Goal: Check status: Check status

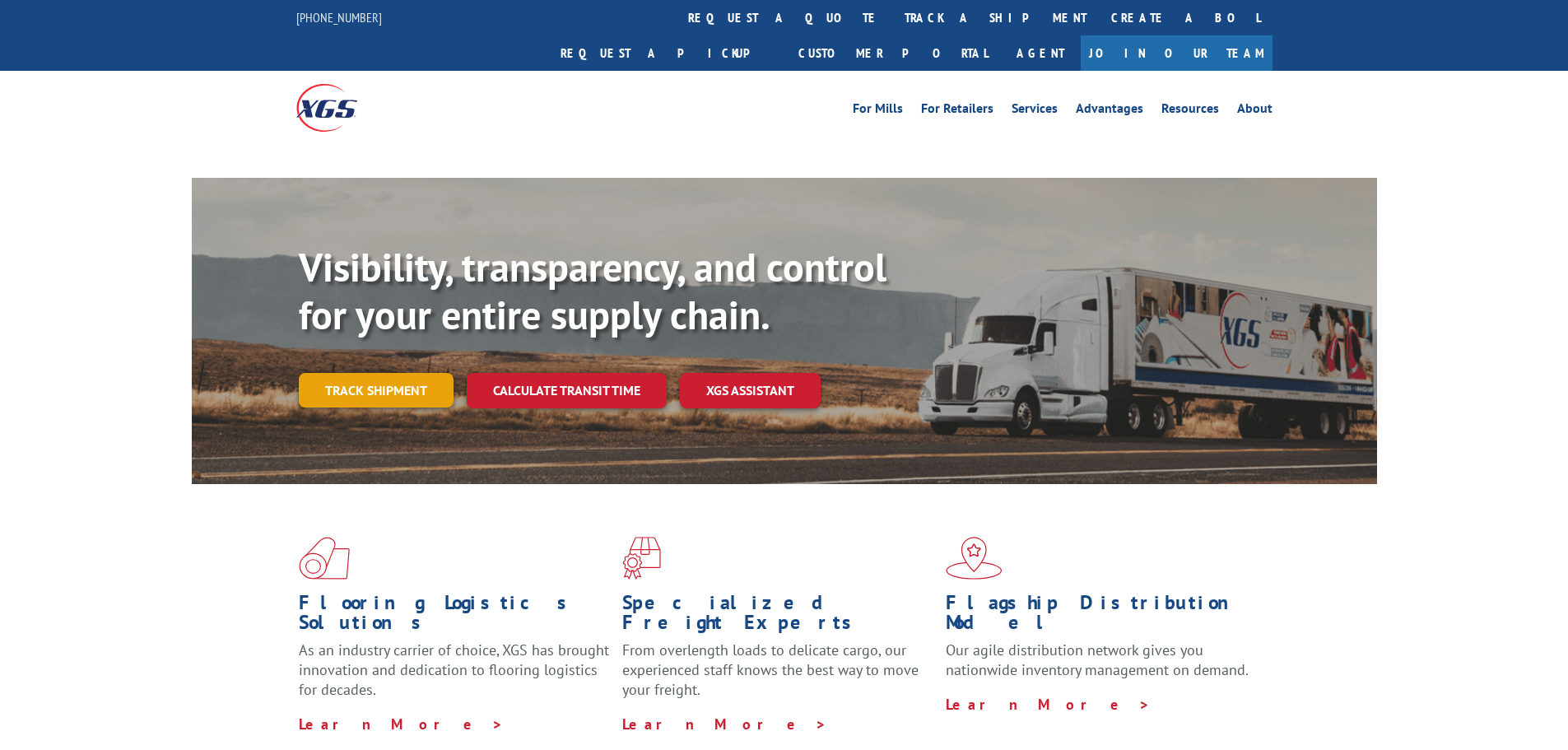
click at [358, 356] on div "Visibility, transparency, and control for your entire supply chain. Track shipm…" at bounding box center [837, 358] width 1078 height 230
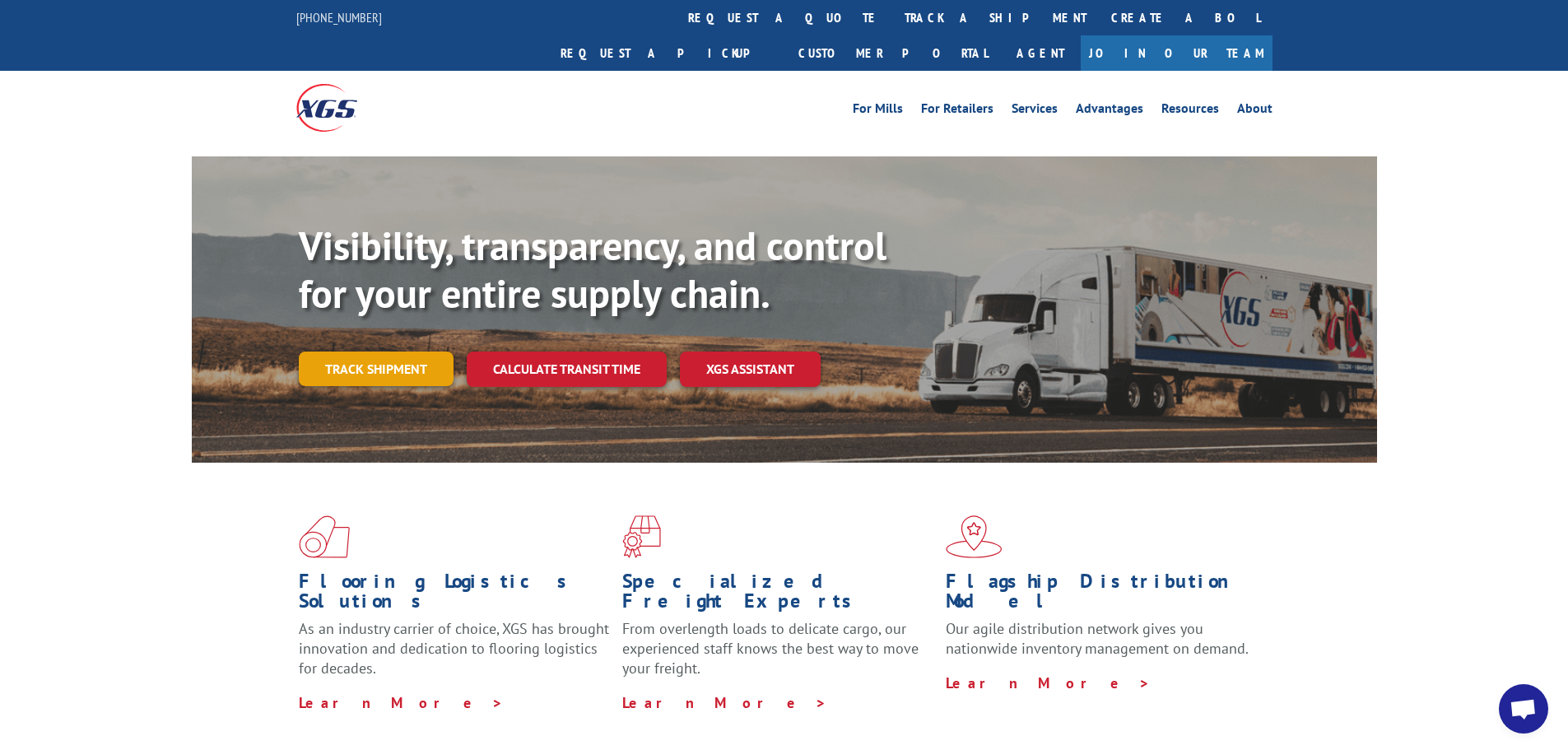
click at [357, 351] on link "Track shipment" at bounding box center [375, 369] width 154 height 35
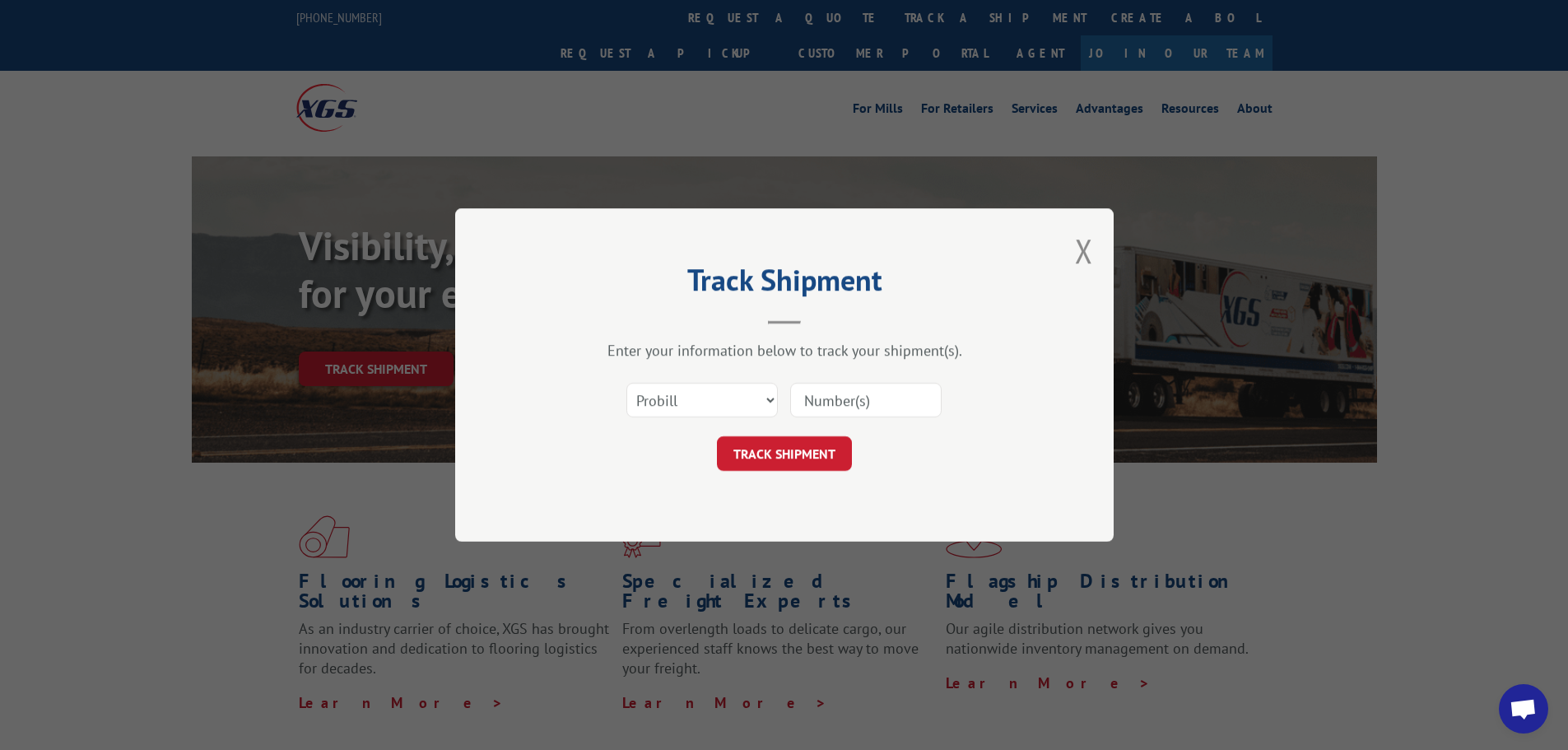
click at [860, 413] on input at bounding box center [866, 400] width 151 height 35
paste input "17442922"
type input "17442922"
click at [803, 454] on button "TRACK SHIPMENT" at bounding box center [784, 454] width 135 height 35
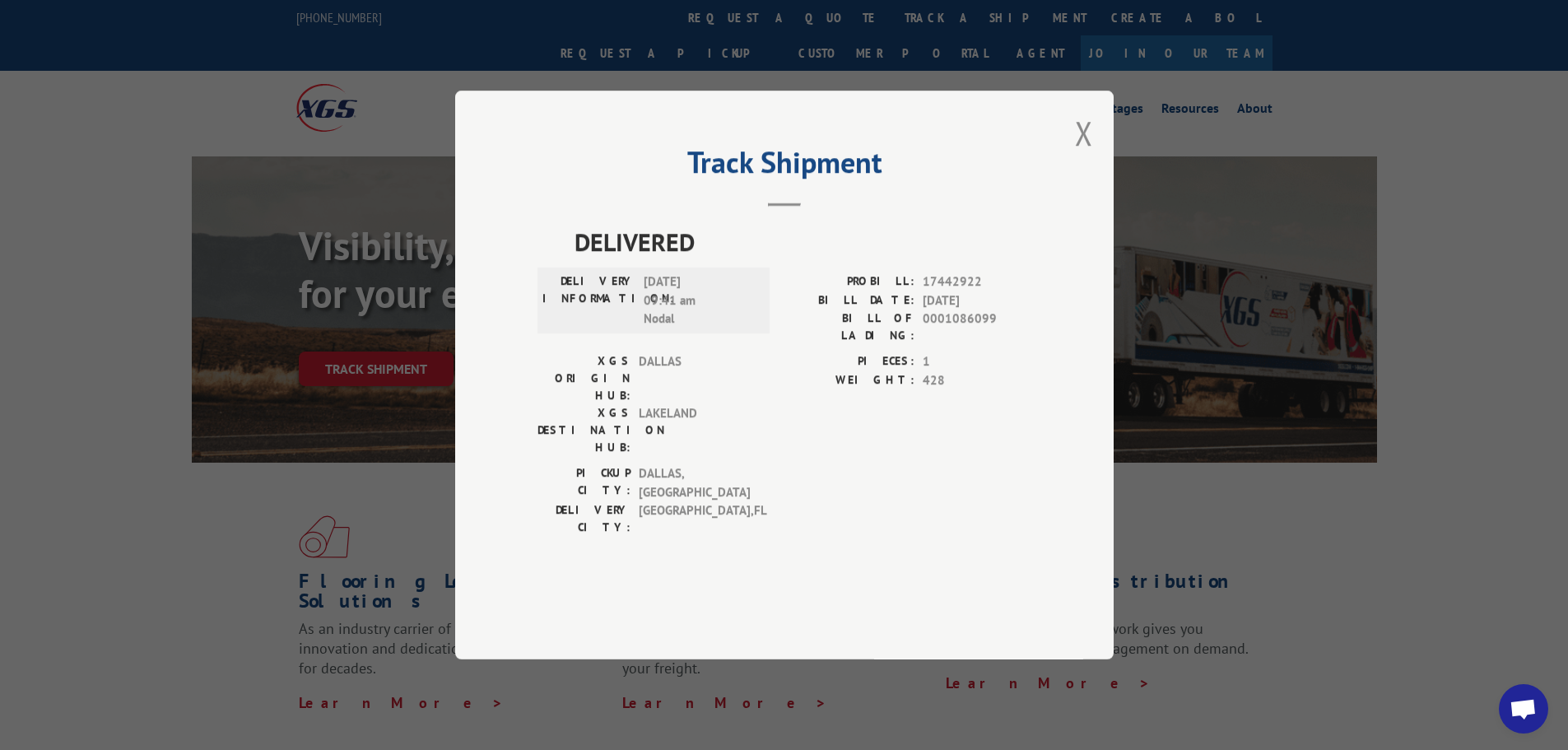
click at [984, 292] on span "17442922" at bounding box center [977, 282] width 109 height 19
click at [747, 501] on span "[GEOGRAPHIC_DATA] , [GEOGRAPHIC_DATA]" at bounding box center [694, 519] width 111 height 35
click at [696, 501] on span "[GEOGRAPHIC_DATA] , [GEOGRAPHIC_DATA]" at bounding box center [694, 519] width 111 height 35
